Goal: Transaction & Acquisition: Register for event/course

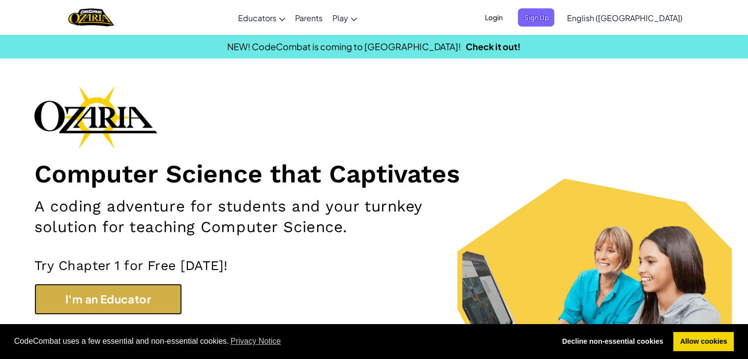
click at [130, 303] on button "I'm an Educator" at bounding box center [108, 299] width 148 height 31
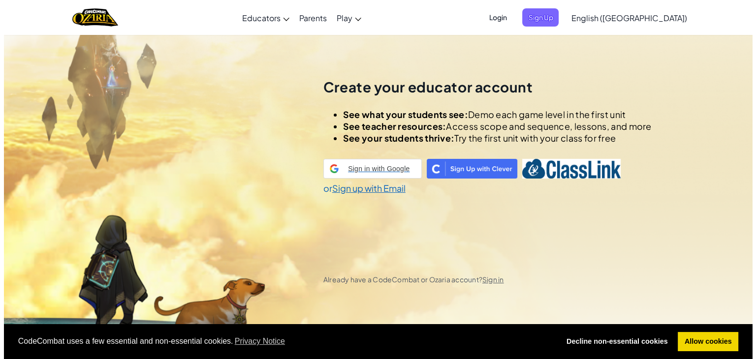
scroll to position [34, 0]
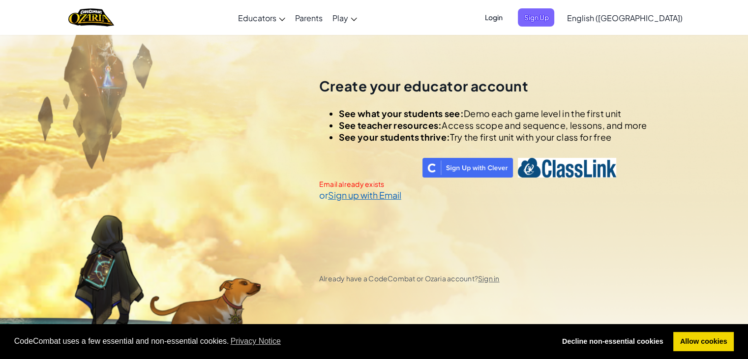
click at [508, 18] on span "Login" at bounding box center [494, 17] width 30 height 18
